Goal: Communication & Community: Answer question/provide support

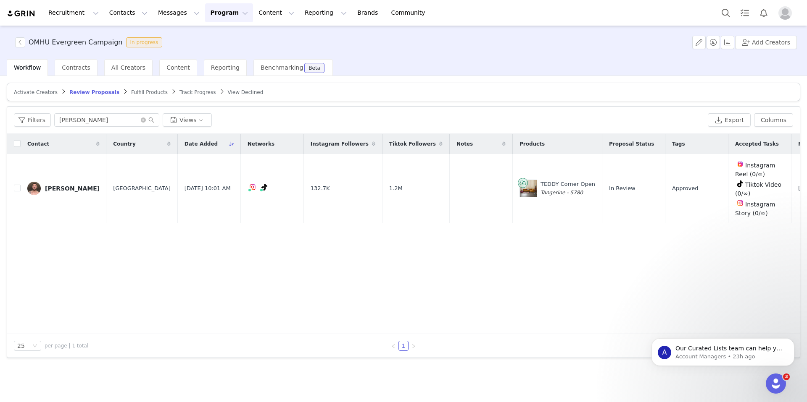
scroll to position [0, 49]
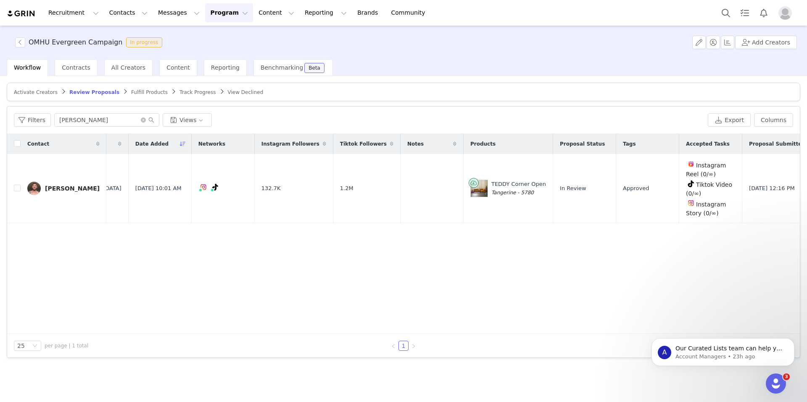
click at [228, 93] on span "View Declined" at bounding box center [246, 92] width 36 height 6
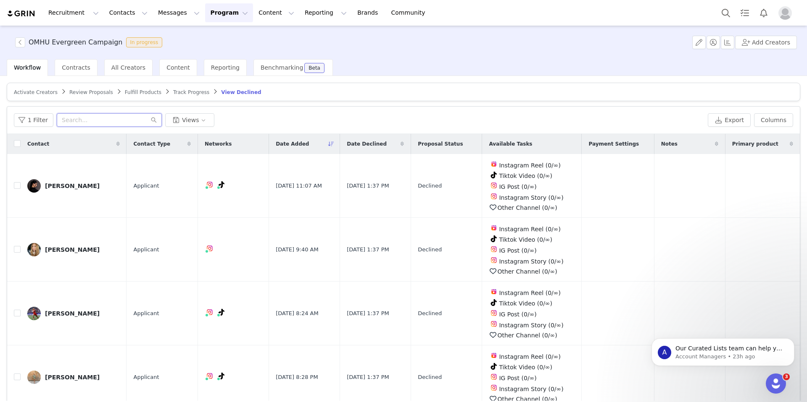
click at [115, 120] on input "text" at bounding box center [109, 119] width 105 height 13
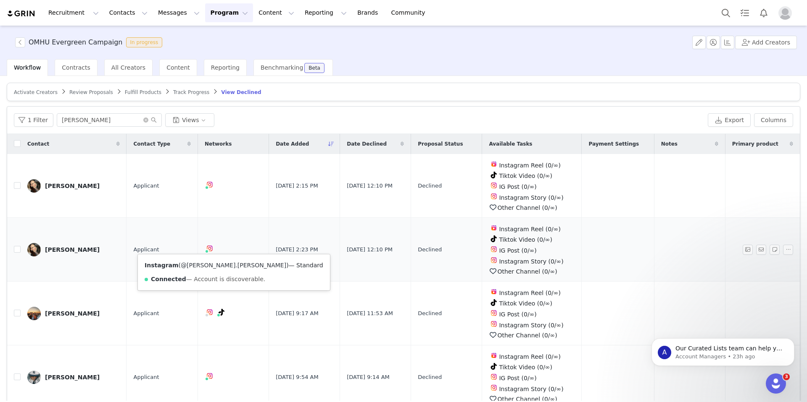
click at [198, 266] on link "@nora.kakos" at bounding box center [233, 265] width 105 height 7
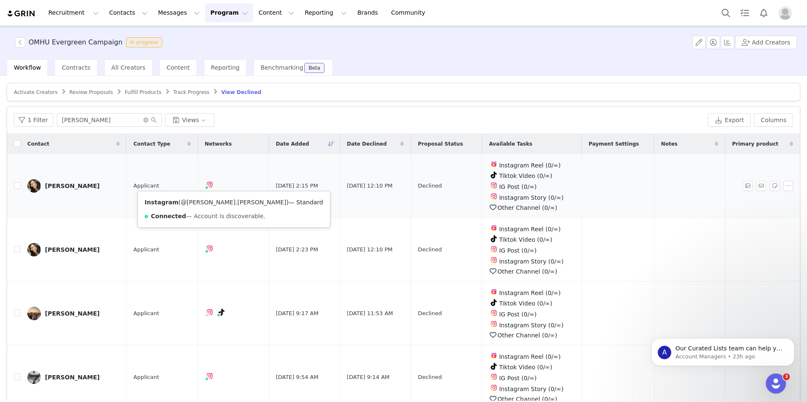
click at [196, 202] on link "@nora.kakos" at bounding box center [233, 202] width 105 height 7
click at [77, 184] on div "Nora Kákošová" at bounding box center [72, 186] width 55 height 7
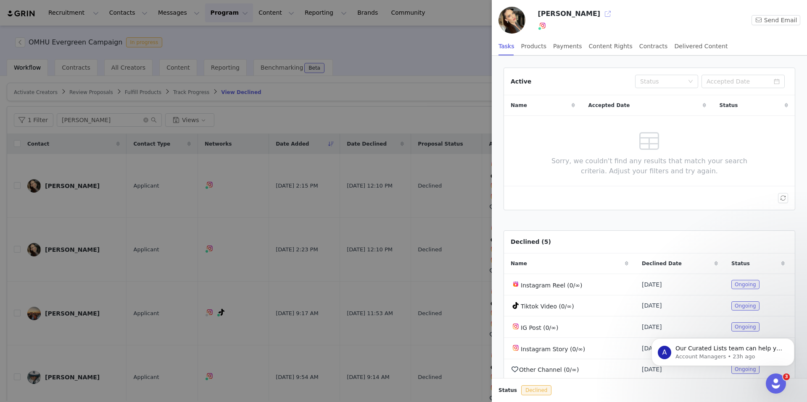
click at [601, 12] on button "button" at bounding box center [607, 13] width 13 height 13
click at [145, 42] on div at bounding box center [403, 201] width 807 height 402
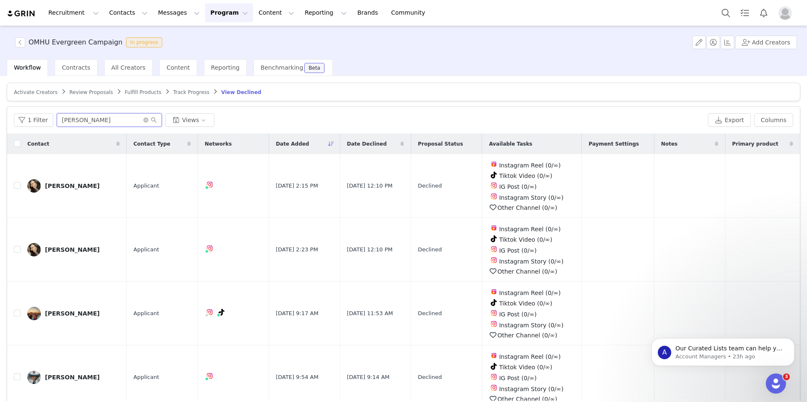
click at [107, 117] on input "nora" at bounding box center [109, 119] width 105 height 13
type input "n"
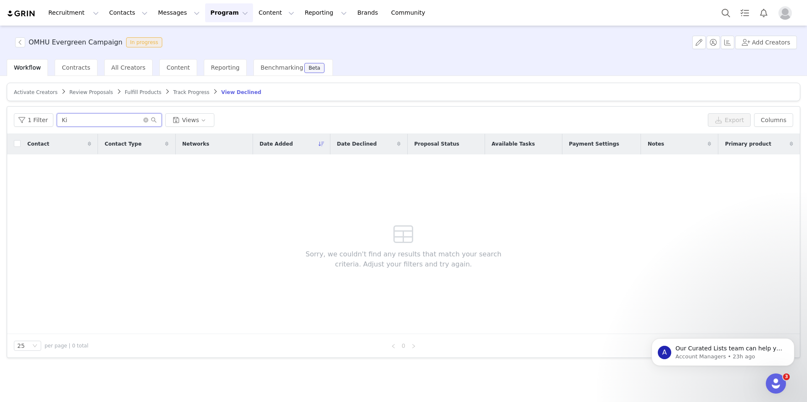
type input "K"
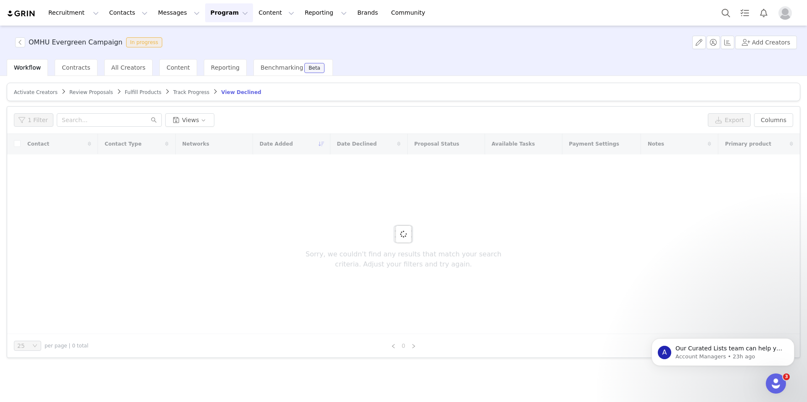
click at [79, 93] on span "Review Proposals" at bounding box center [91, 92] width 44 height 6
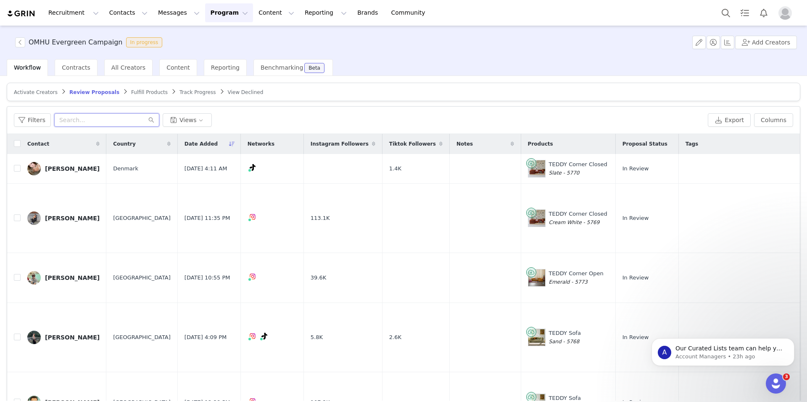
click at [86, 118] on input "text" at bounding box center [106, 119] width 105 height 13
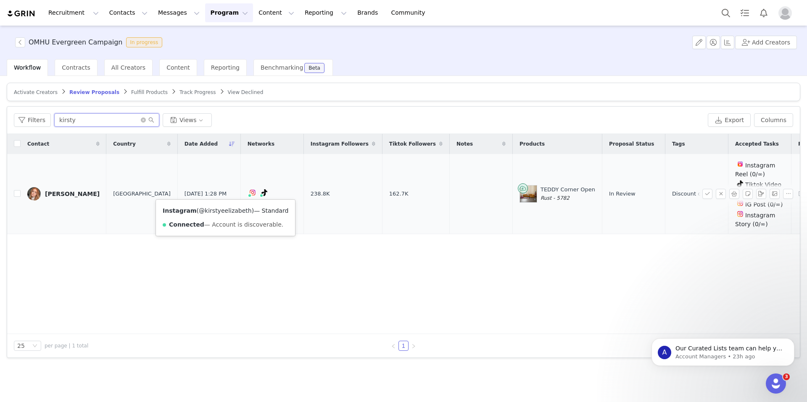
type input "kirsty"
click at [221, 212] on link "@kirstyeelizabeth" at bounding box center [225, 211] width 53 height 7
click at [229, 211] on link "@kirstyeelizabeth" at bounding box center [219, 211] width 53 height 7
click at [60, 193] on div "Kirsty Petitt" at bounding box center [72, 194] width 55 height 7
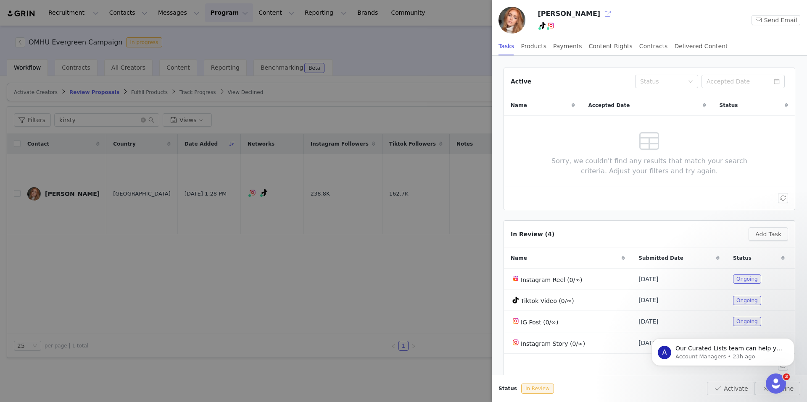
click at [601, 11] on button "button" at bounding box center [607, 13] width 13 height 13
click at [382, 39] on div at bounding box center [403, 201] width 807 height 402
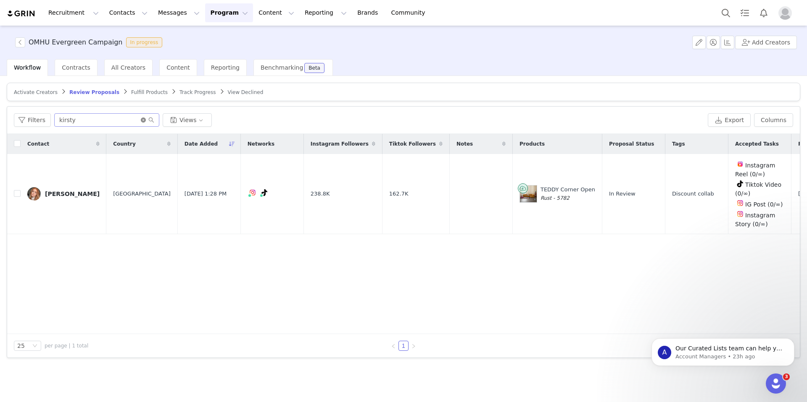
click at [141, 118] on icon "icon: close-circle" at bounding box center [143, 120] width 5 height 5
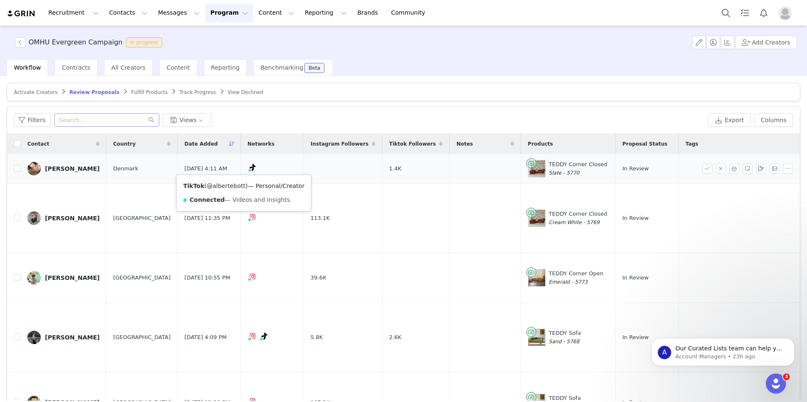
click at [225, 184] on link "@albertebott" at bounding box center [226, 186] width 39 height 7
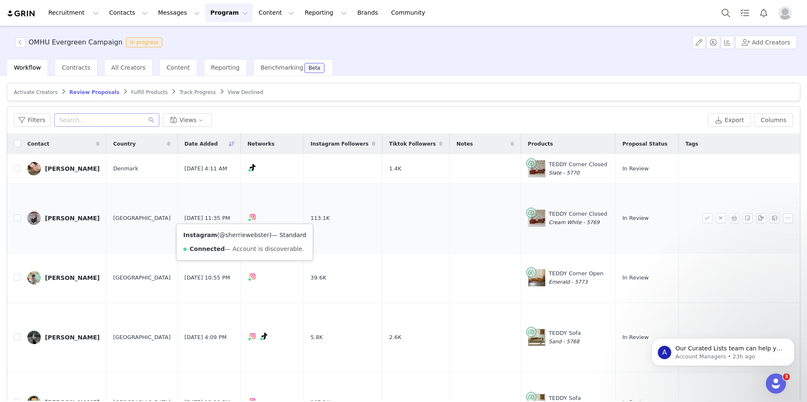
click at [238, 234] on link "@sherriewebster" at bounding box center [244, 235] width 50 height 7
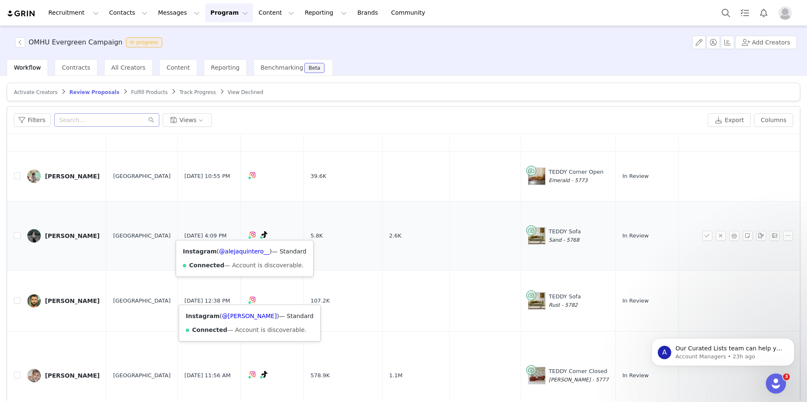
scroll to position [103, 0]
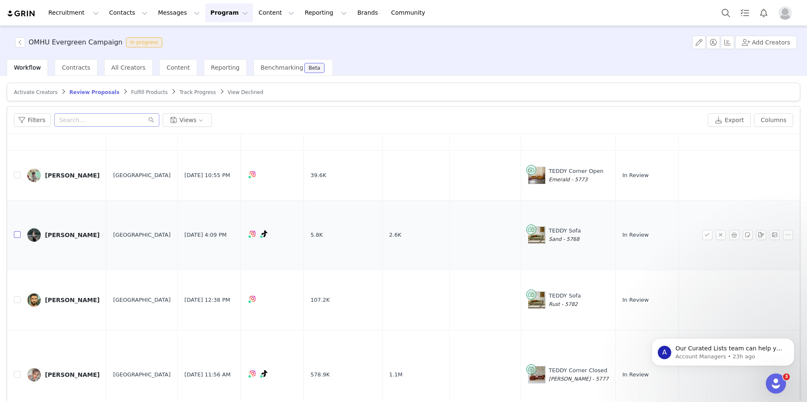
click at [19, 234] on input "checkbox" at bounding box center [17, 234] width 7 height 7
checkbox input "true"
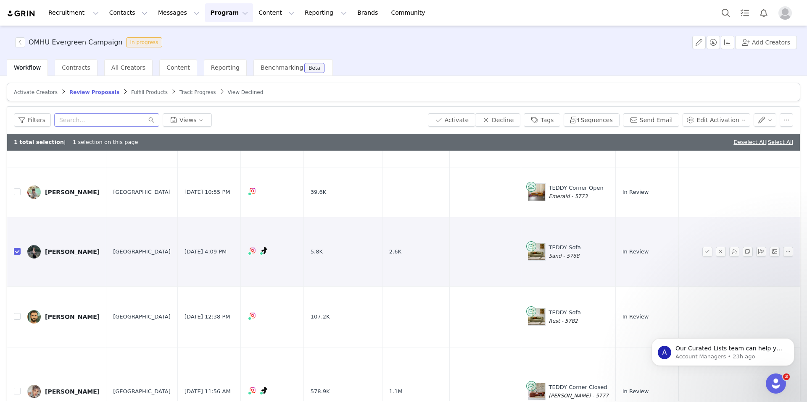
scroll to position [0, 0]
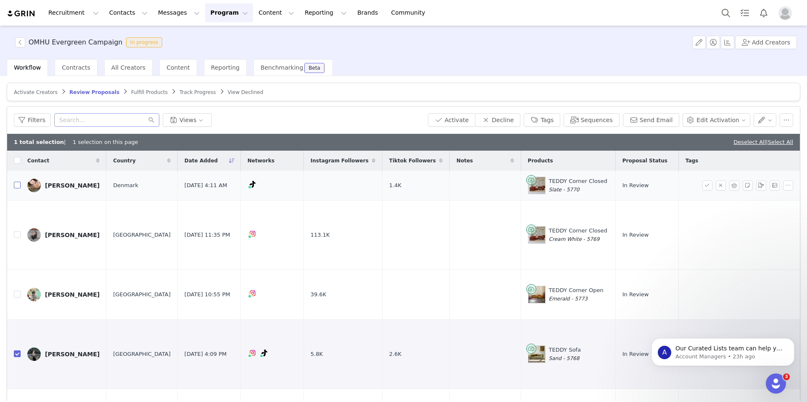
click at [19, 186] on input "checkbox" at bounding box center [17, 185] width 7 height 7
checkbox input "true"
click at [643, 123] on button "Send Email" at bounding box center [651, 119] width 57 height 13
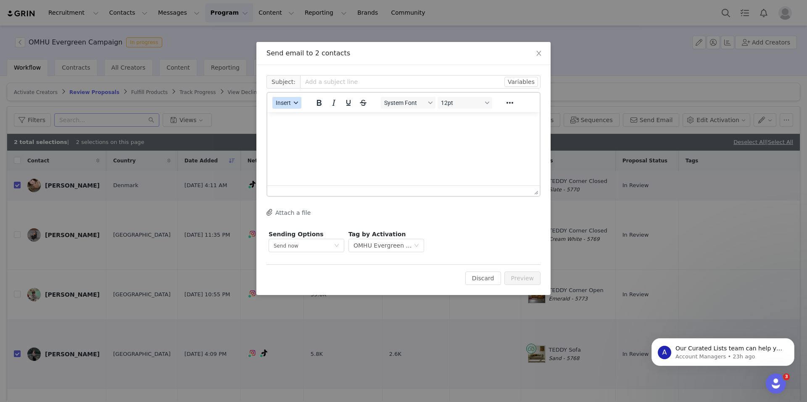
click at [291, 103] on button "Insert" at bounding box center [286, 103] width 29 height 12
click at [304, 118] on div "Insert Template" at bounding box center [317, 118] width 76 height 10
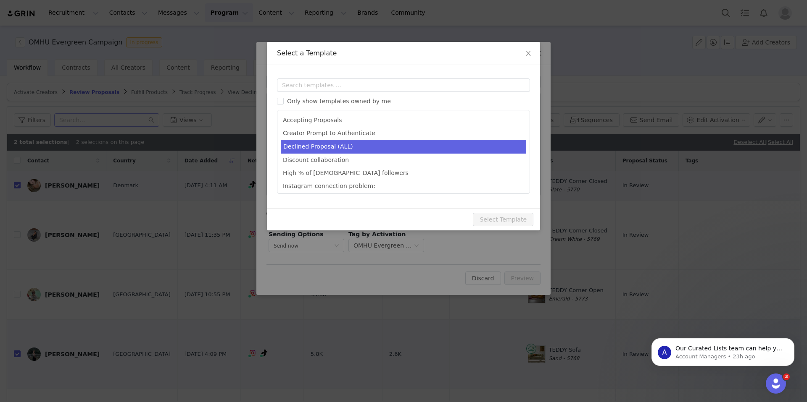
click at [352, 150] on li "Declined Proposal (ALL)" at bounding box center [403, 147] width 245 height 14
type input "Thank you for your interest in our latest campaign!"
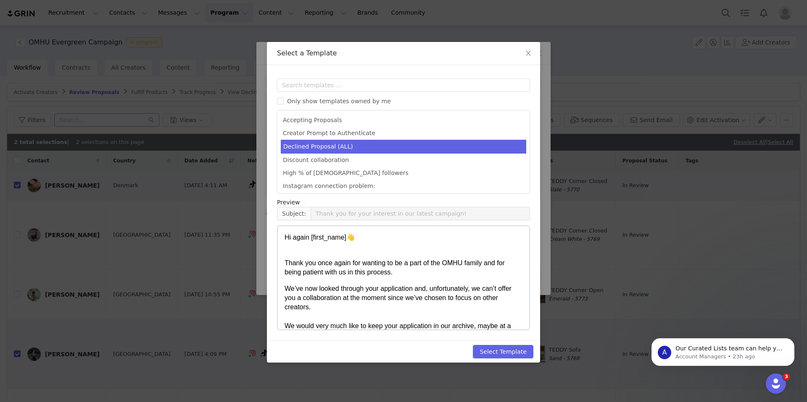
scroll to position [110, 0]
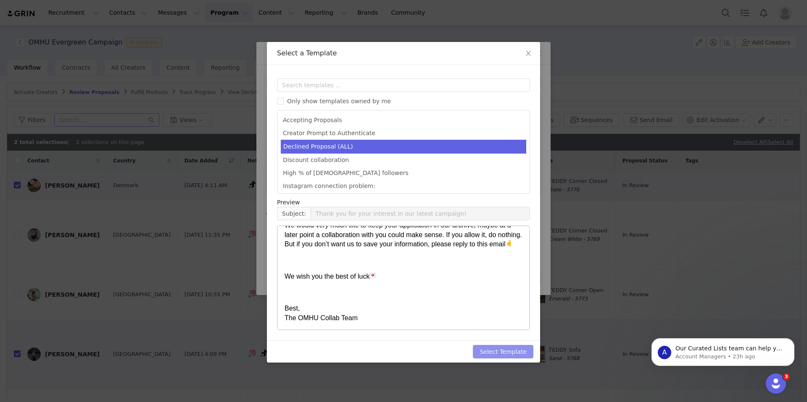
click at [490, 352] on button "Select Template" at bounding box center [503, 351] width 60 height 13
type input "Thank you for your interest in our latest campaign!"
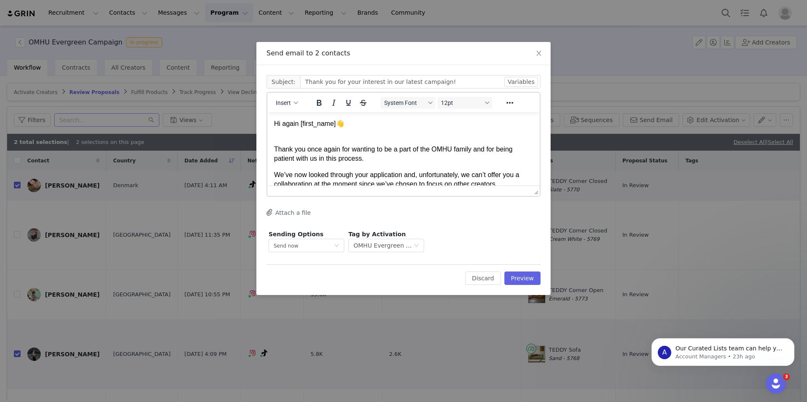
scroll to position [0, 0]
click at [518, 278] on button "Preview" at bounding box center [522, 278] width 37 height 13
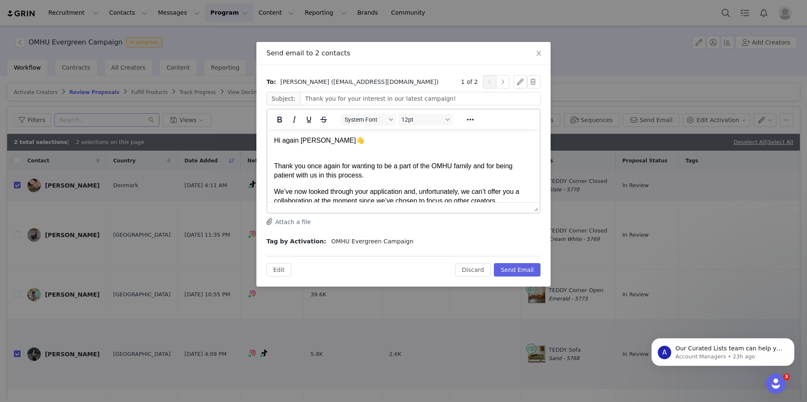
click at [523, 277] on div "To: Alejandra Quintero (alejandraquintero.ugc@gmail.com) 1 of 2 Subject: Thank …" at bounding box center [403, 176] width 294 height 222
click at [522, 268] on button "Send Email" at bounding box center [517, 269] width 47 height 13
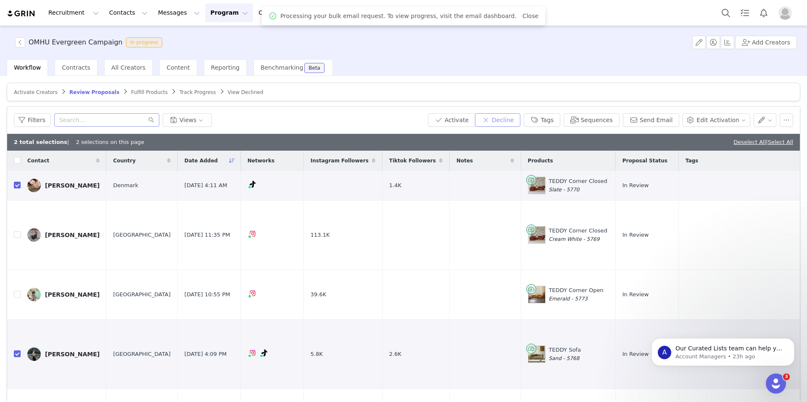
click at [510, 118] on button "Decline" at bounding box center [497, 119] width 45 height 13
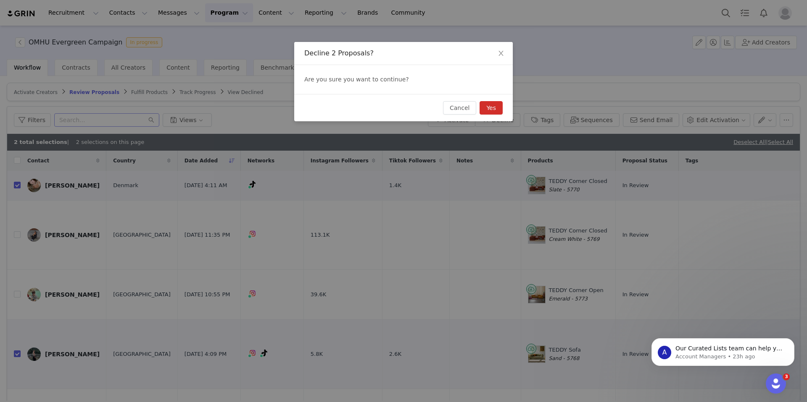
click at [494, 108] on button "Yes" at bounding box center [490, 107] width 23 height 13
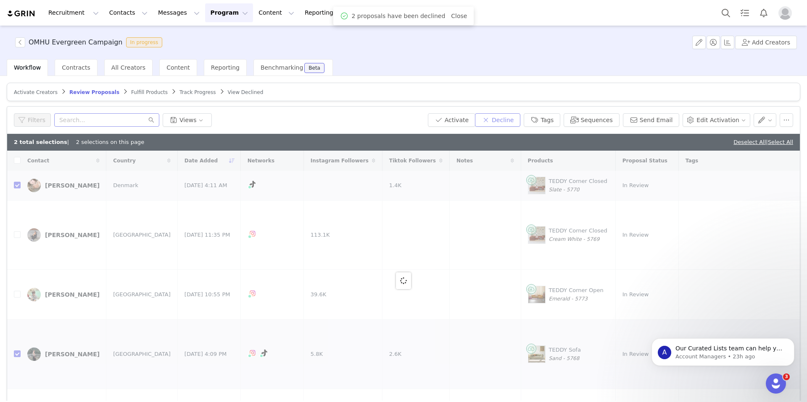
checkbox input "false"
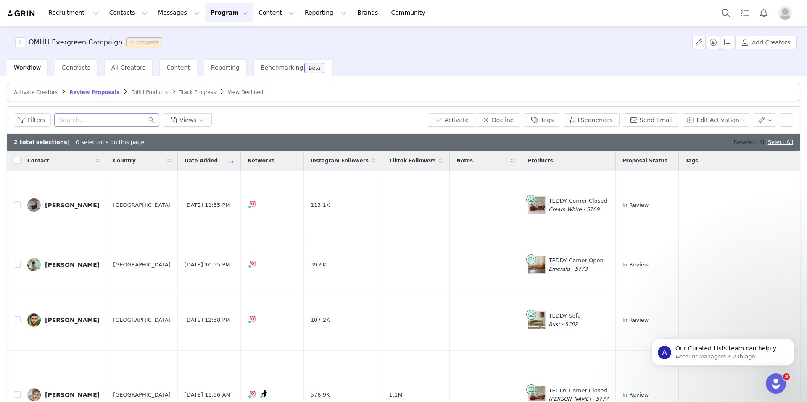
click at [744, 144] on link "Deselect All" at bounding box center [749, 142] width 32 height 6
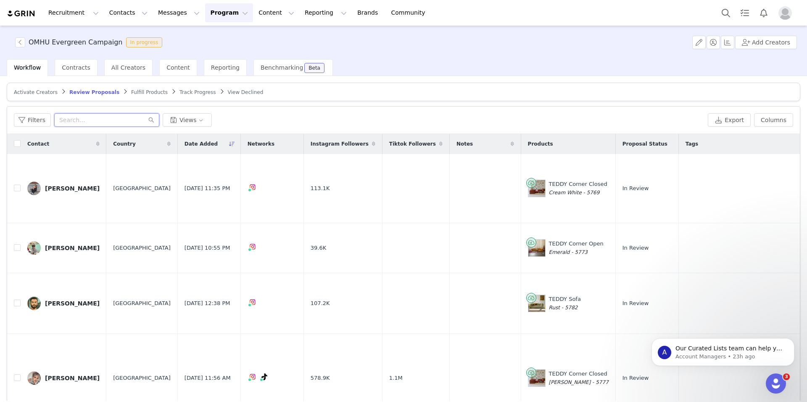
click at [76, 118] on input "text" at bounding box center [106, 119] width 105 height 13
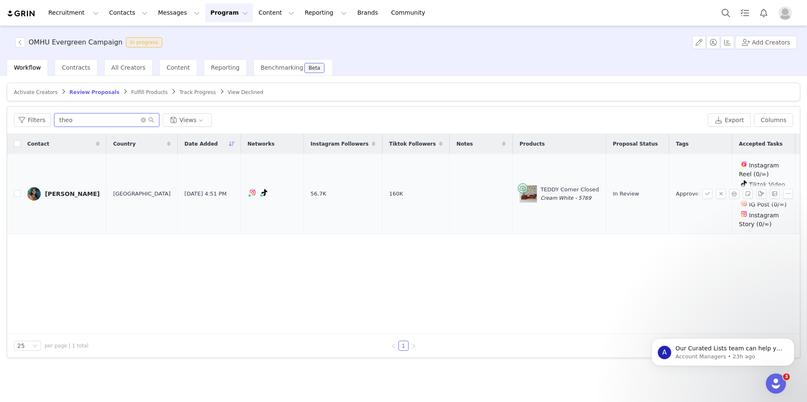
type input "theo"
click at [177, 180] on td "Aug 20, 2025 4:51 PM" at bounding box center [208, 194] width 63 height 80
click at [17, 192] on input "checkbox" at bounding box center [17, 193] width 7 height 7
checkbox input "true"
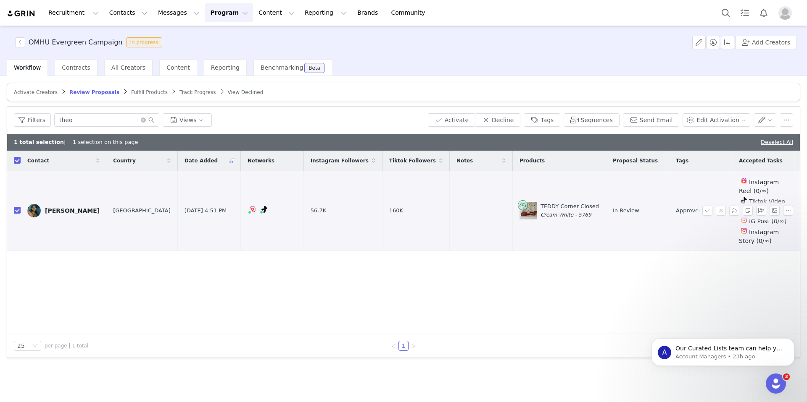
click at [17, 211] on input "checkbox" at bounding box center [17, 210] width 7 height 7
checkbox input "false"
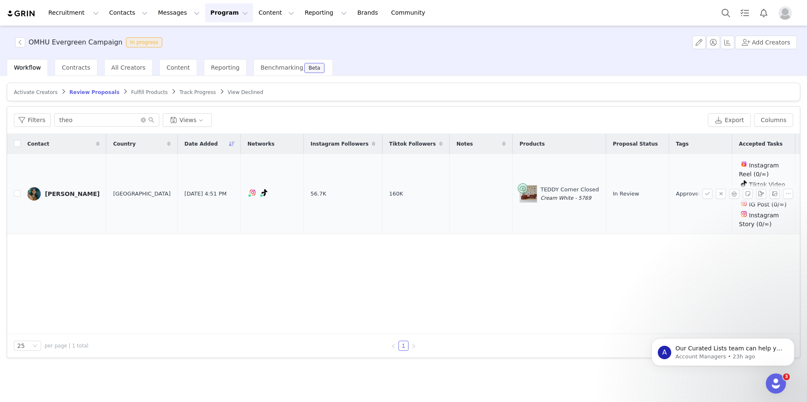
click at [52, 194] on div "Theo Ching" at bounding box center [72, 194] width 55 height 7
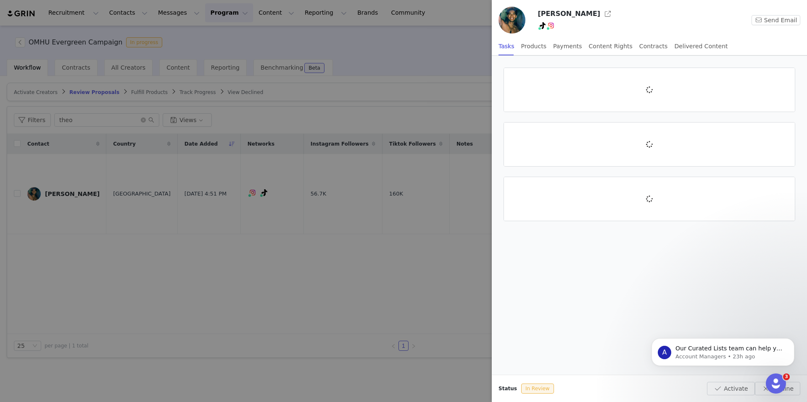
click at [71, 188] on div at bounding box center [403, 201] width 807 height 402
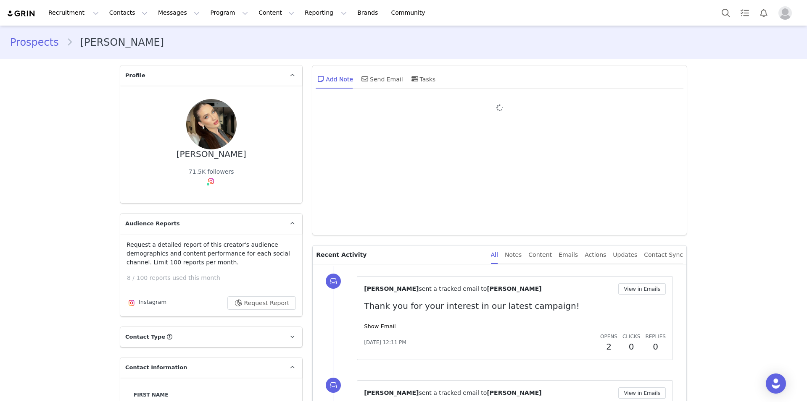
type input "+1 ([GEOGRAPHIC_DATA])"
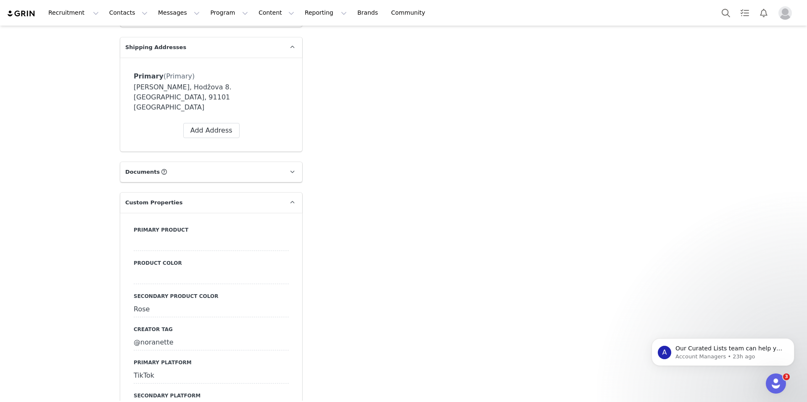
scroll to position [634, 0]
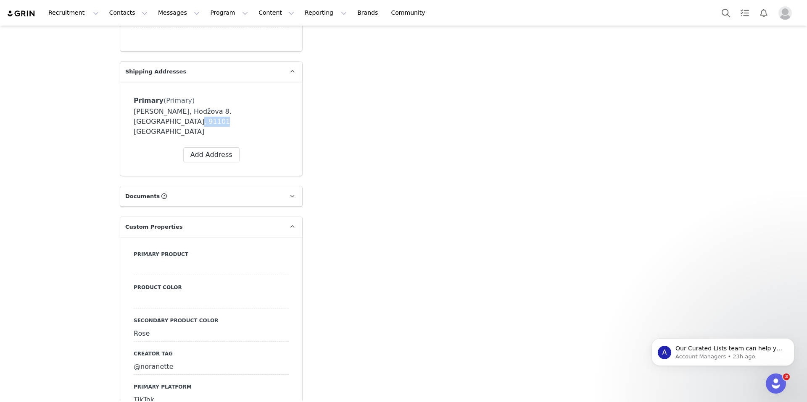
drag, startPoint x: 166, startPoint y: 121, endPoint x: 125, endPoint y: 121, distance: 41.6
click at [125, 121] on div "Primary (Primary) Label Primary First Name [PERSON_NAME] Last Name [PERSON_NAME…" at bounding box center [211, 129] width 182 height 94
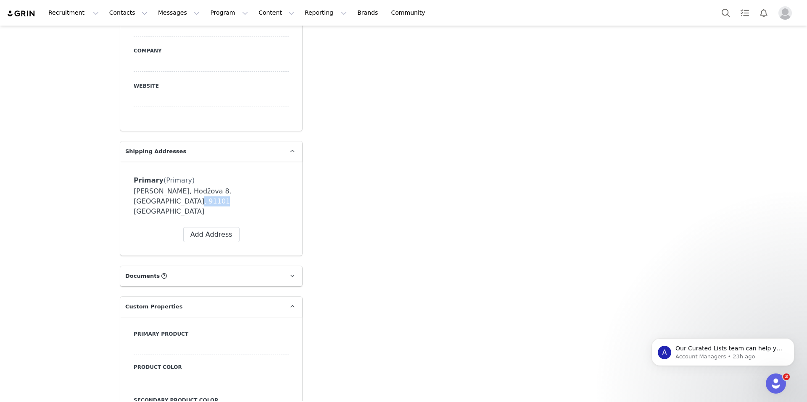
scroll to position [558, 0]
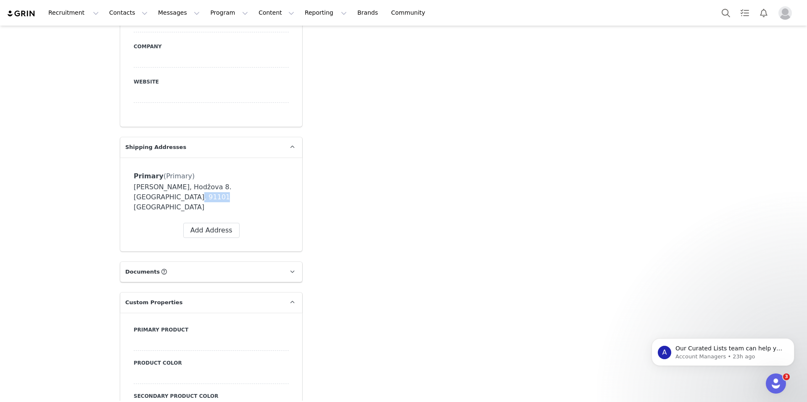
click at [163, 196] on div "[PERSON_NAME], Hodžova 8. [GEOGRAPHIC_DATA], 91101 [GEOGRAPHIC_DATA]" at bounding box center [211, 197] width 155 height 30
drag, startPoint x: 176, startPoint y: 197, endPoint x: 129, endPoint y: 197, distance: 47.1
click at [129, 197] on div "Primary (Primary) Label Primary First Name [PERSON_NAME] Last Name [PERSON_NAME…" at bounding box center [211, 205] width 182 height 94
copy div "[GEOGRAPHIC_DATA]"
click at [196, 195] on div "[PERSON_NAME], Hodžova 8. [GEOGRAPHIC_DATA], 91101 [GEOGRAPHIC_DATA]" at bounding box center [211, 197] width 155 height 30
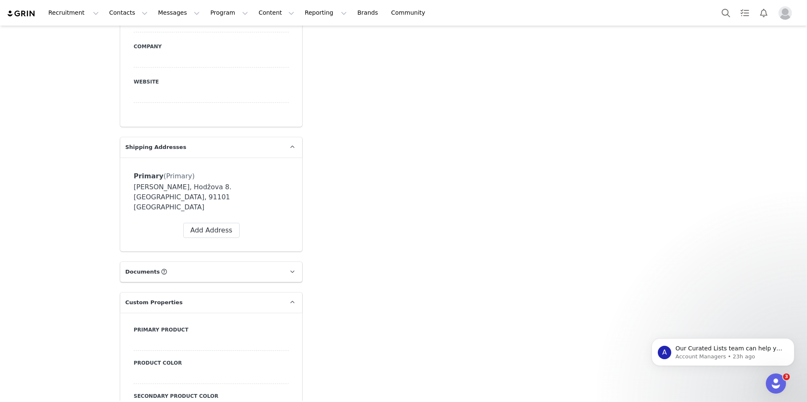
scroll to position [0, 0]
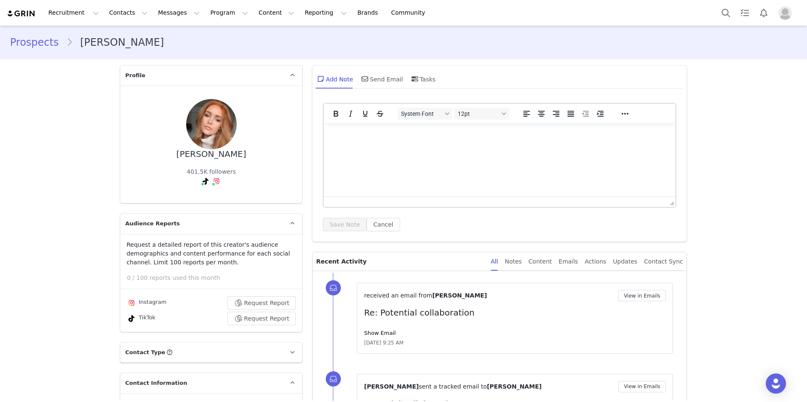
type input "+1 (United States)"
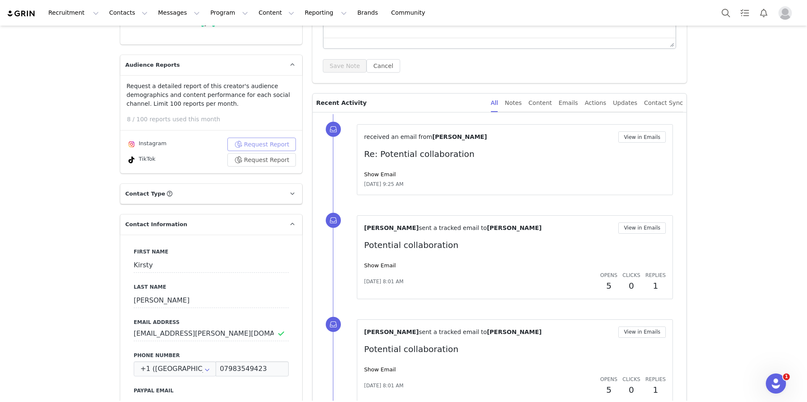
click at [279, 145] on button "Request Report" at bounding box center [261, 144] width 69 height 13
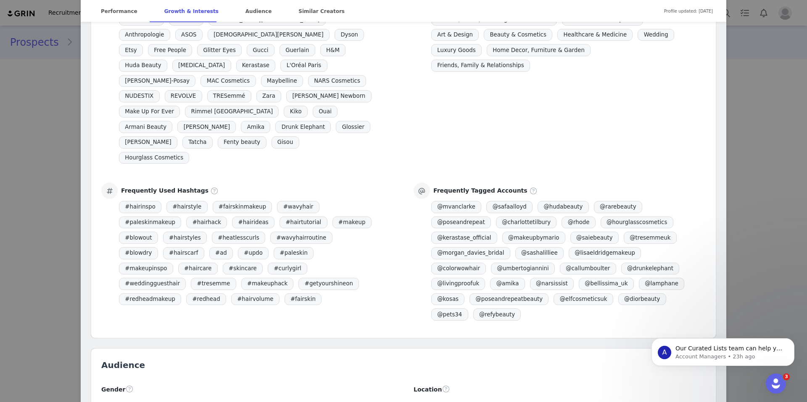
scroll to position [671, 0]
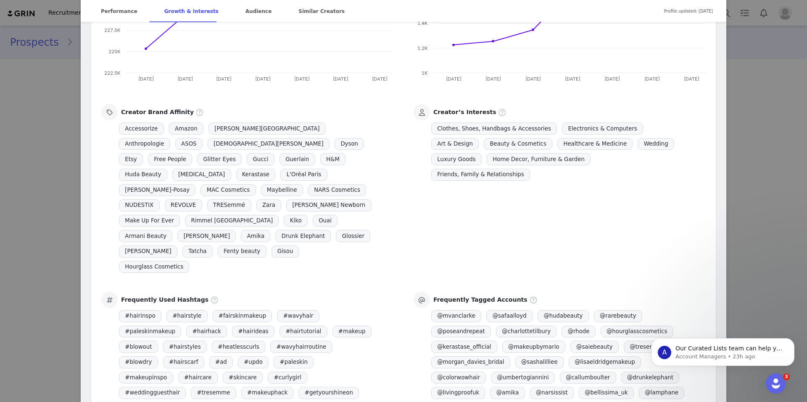
click at [34, 163] on div "Kirsty 🤍 @kirstyeelizabeth Hair & Beauty 📩 kirstyeelizabeth@komi.group 📍London …" at bounding box center [403, 201] width 807 height 402
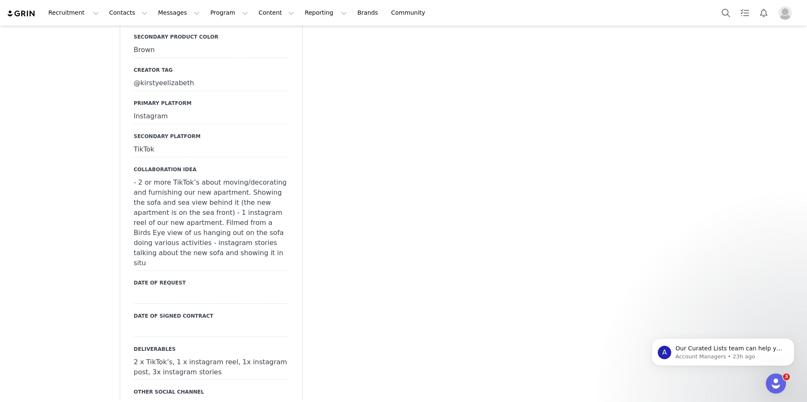
scroll to position [975, 0]
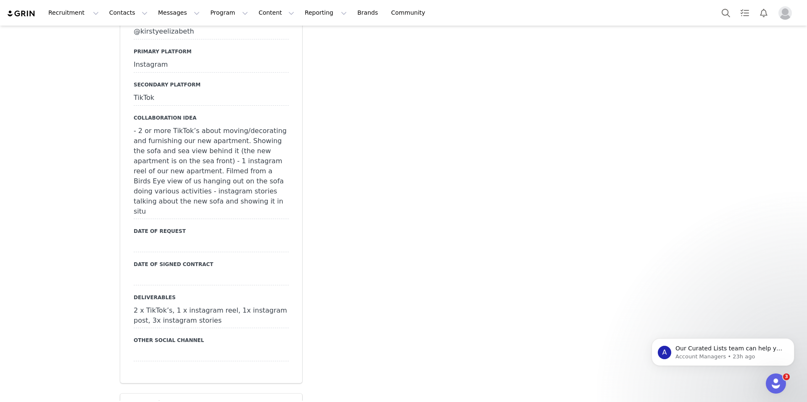
drag, startPoint x: 133, startPoint y: 300, endPoint x: 229, endPoint y: 310, distance: 96.3
click at [229, 310] on div "Primary product Product color Secondary product color Brown Creator tag @kirsty…" at bounding box center [211, 143] width 182 height 482
copy div "2 x TikTok’s, 1 x instagram reel, 1x instagram post, 3x instagram stories"
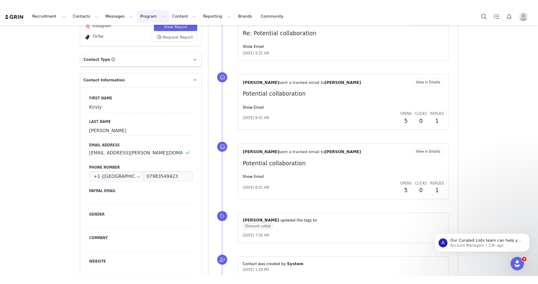
scroll to position [0, 0]
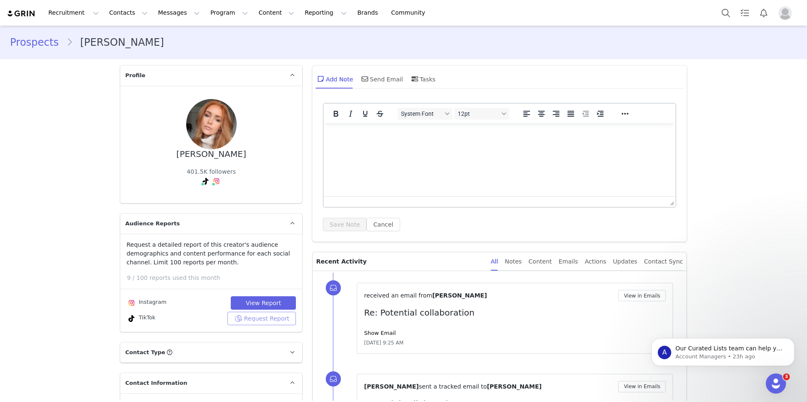
click at [252, 318] on button "Request Report" at bounding box center [261, 318] width 69 height 13
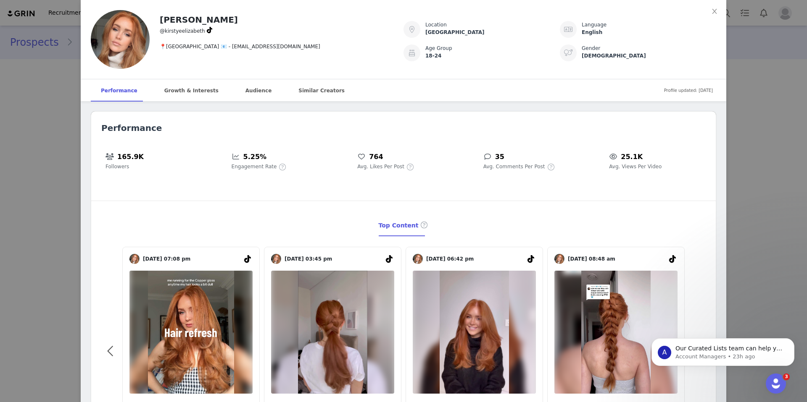
click at [50, 206] on div "Kirsty Elizabeth @kirstyeelizabeth 📍London 📧 - kirstyeelizabeth@komi.group Loca…" at bounding box center [403, 201] width 807 height 402
